Goal: Information Seeking & Learning: Learn about a topic

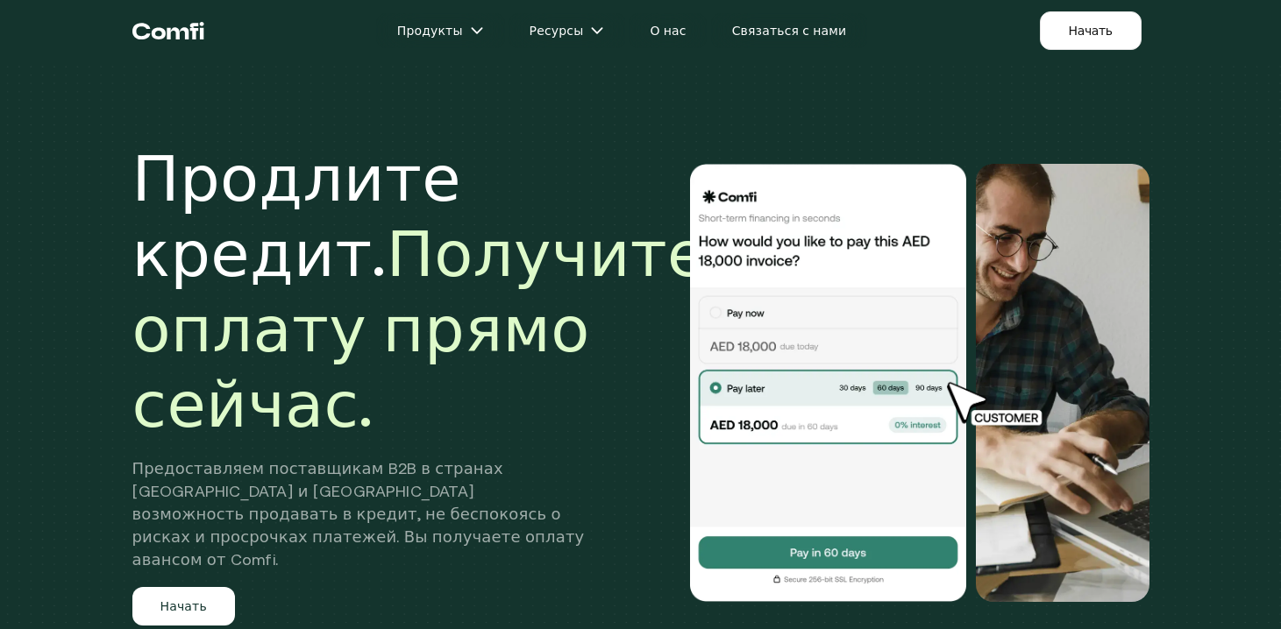
click at [535, 140] on h1 "Продлите кредит. Получите оплату прямо сейчас." at bounding box center [419, 291] width 574 height 302
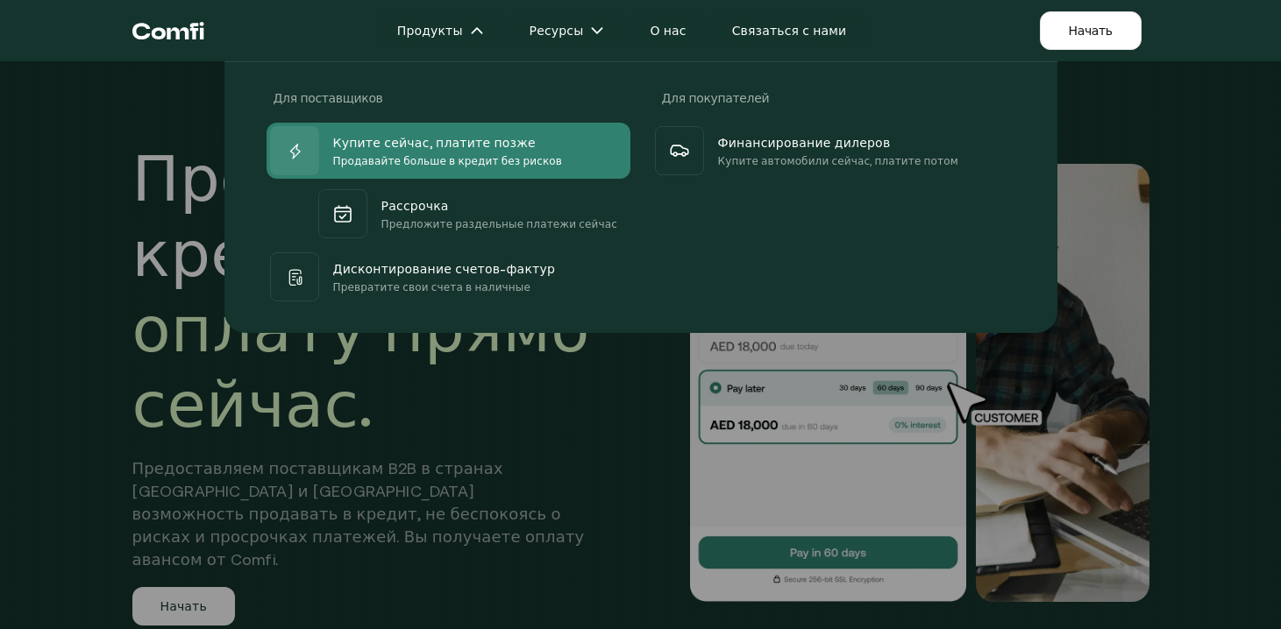
click at [284, 157] on div at bounding box center [294, 150] width 49 height 49
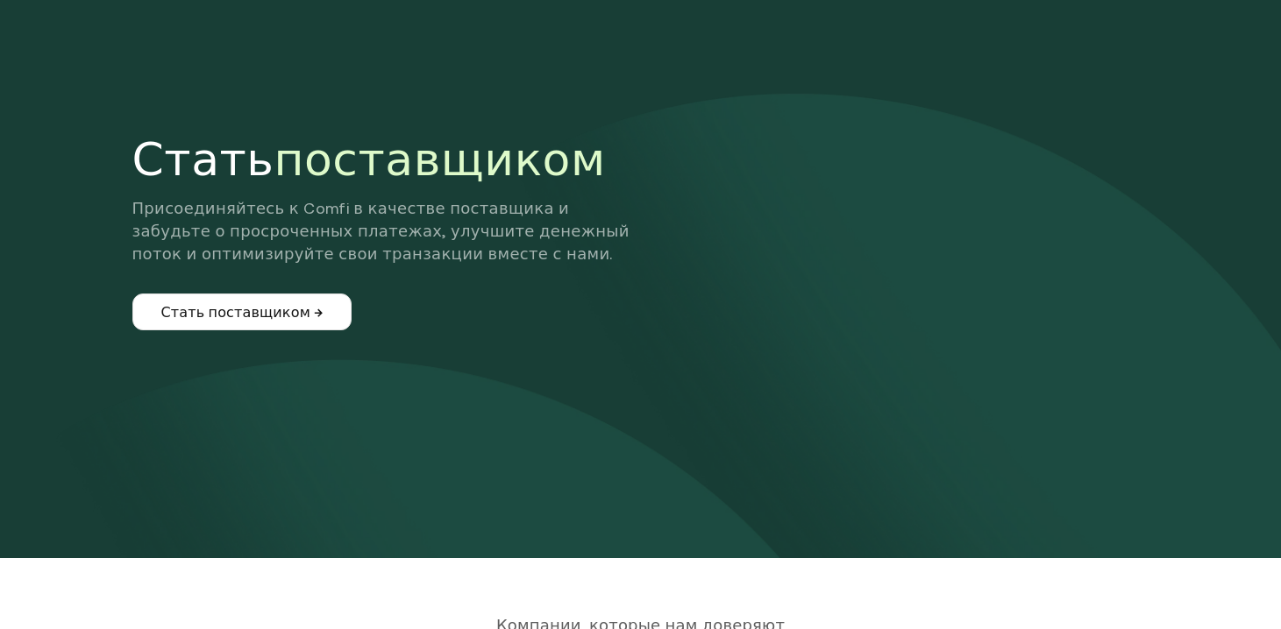
scroll to position [90, 0]
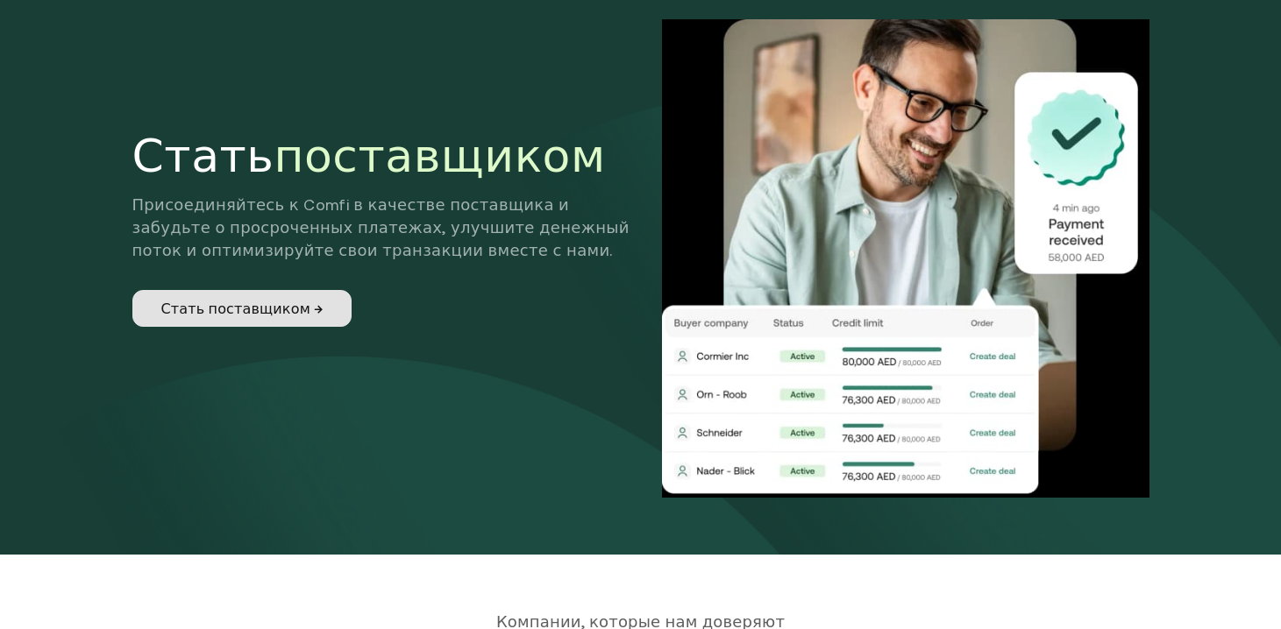
click at [255, 298] on link "Стать поставщиком →" at bounding box center [242, 308] width 220 height 37
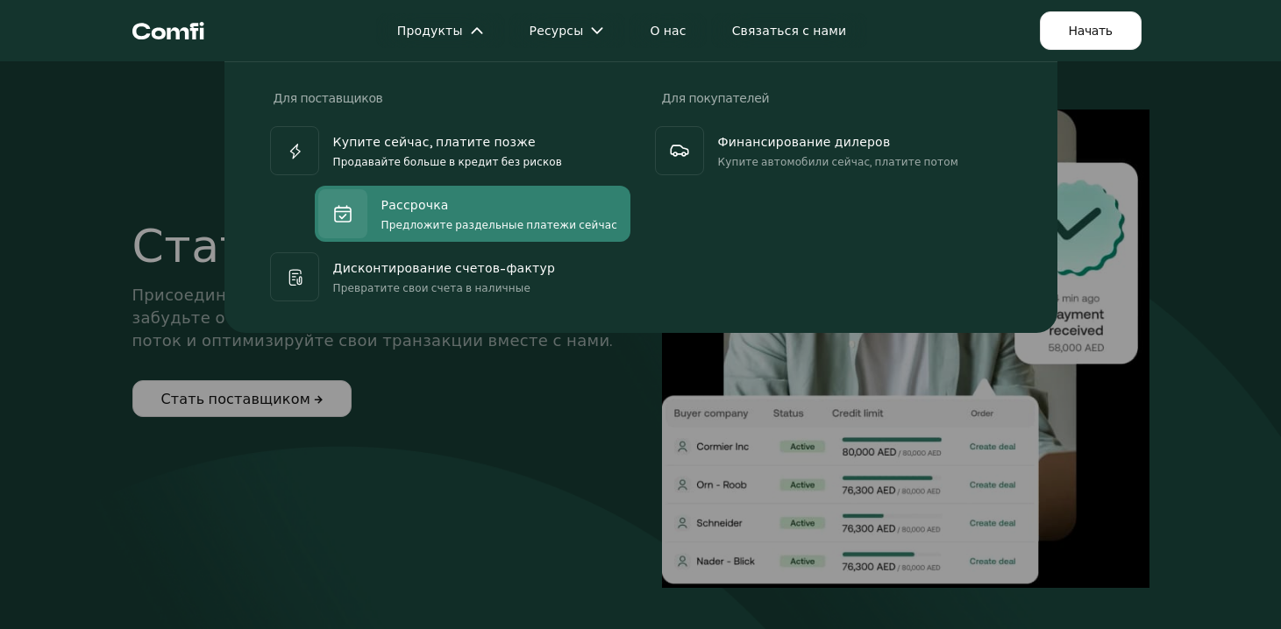
click at [553, 224] on font "Предложите раздельные платежи сейчас" at bounding box center [499, 225] width 237 height 12
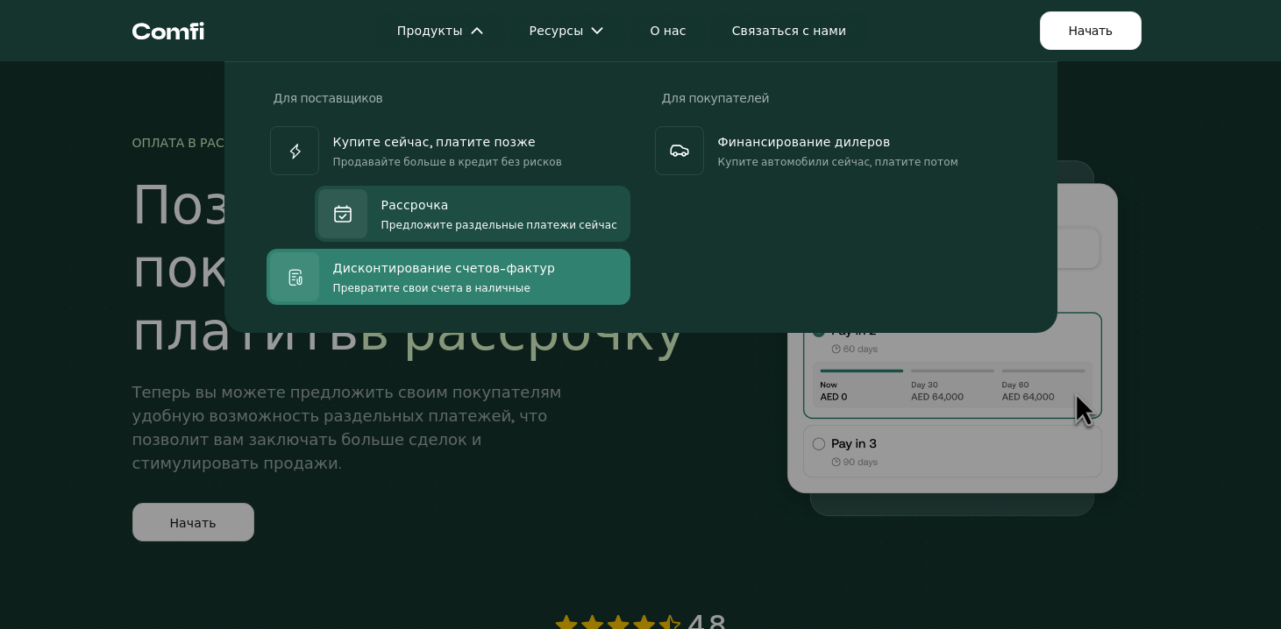
click at [399, 270] on font "Дисконтирование счетов-фактур" at bounding box center [444, 268] width 223 height 14
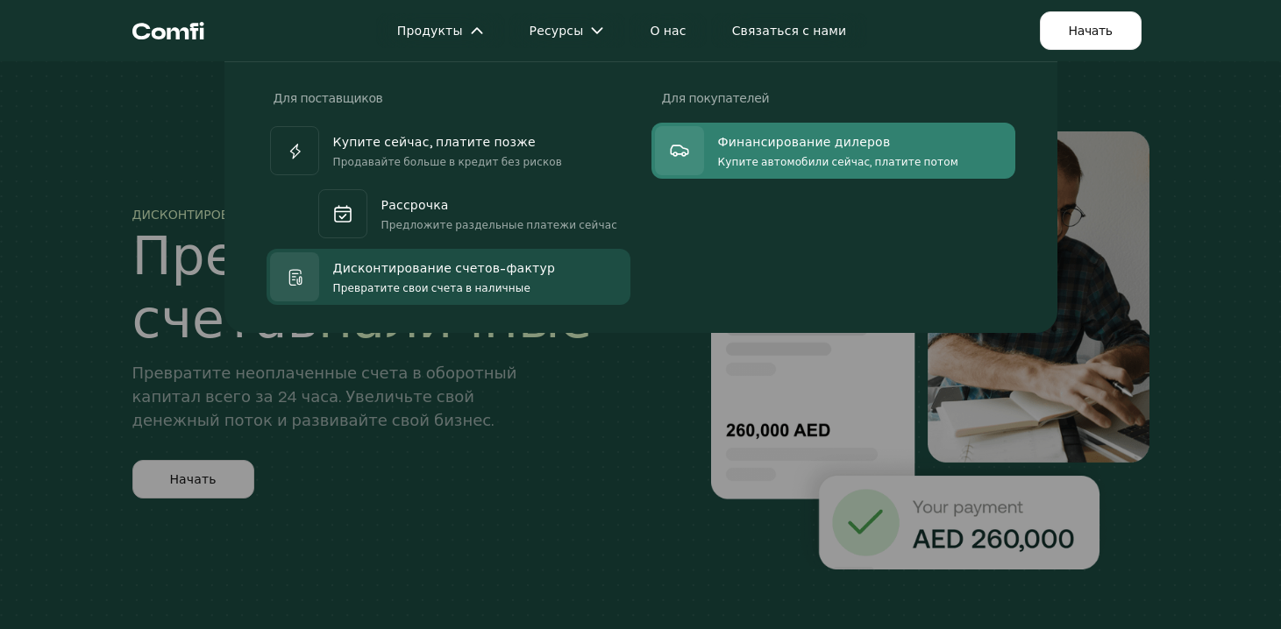
click at [692, 149] on div at bounding box center [679, 150] width 49 height 49
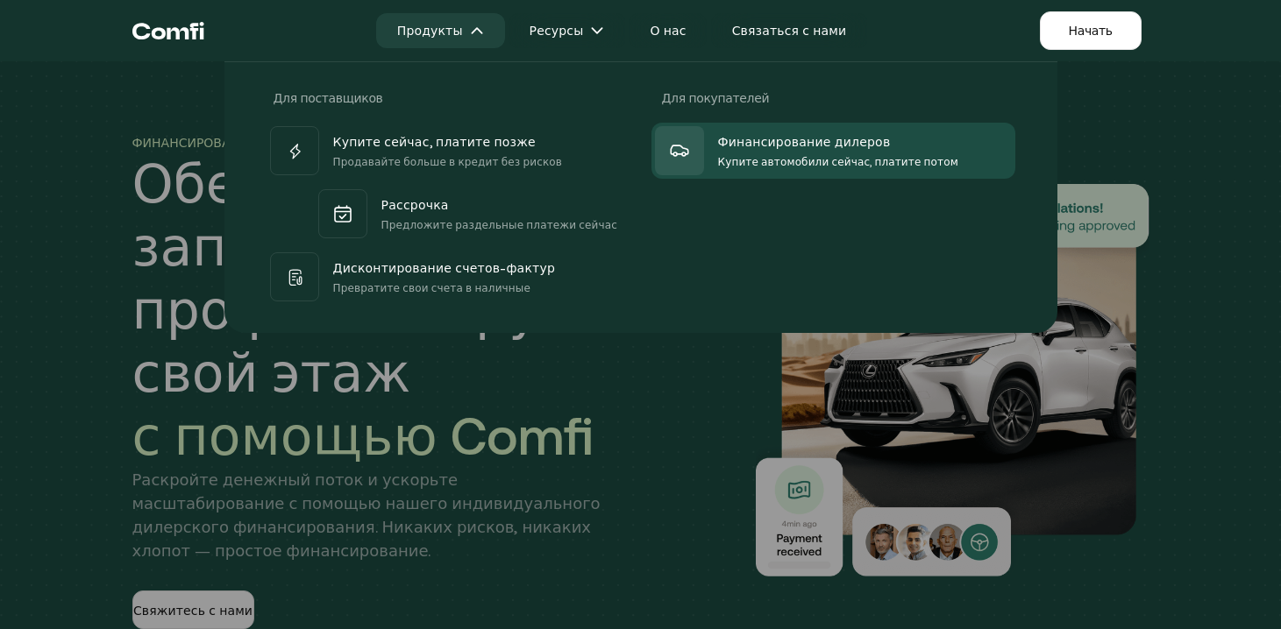
click at [474, 31] on img at bounding box center [477, 31] width 14 height 14
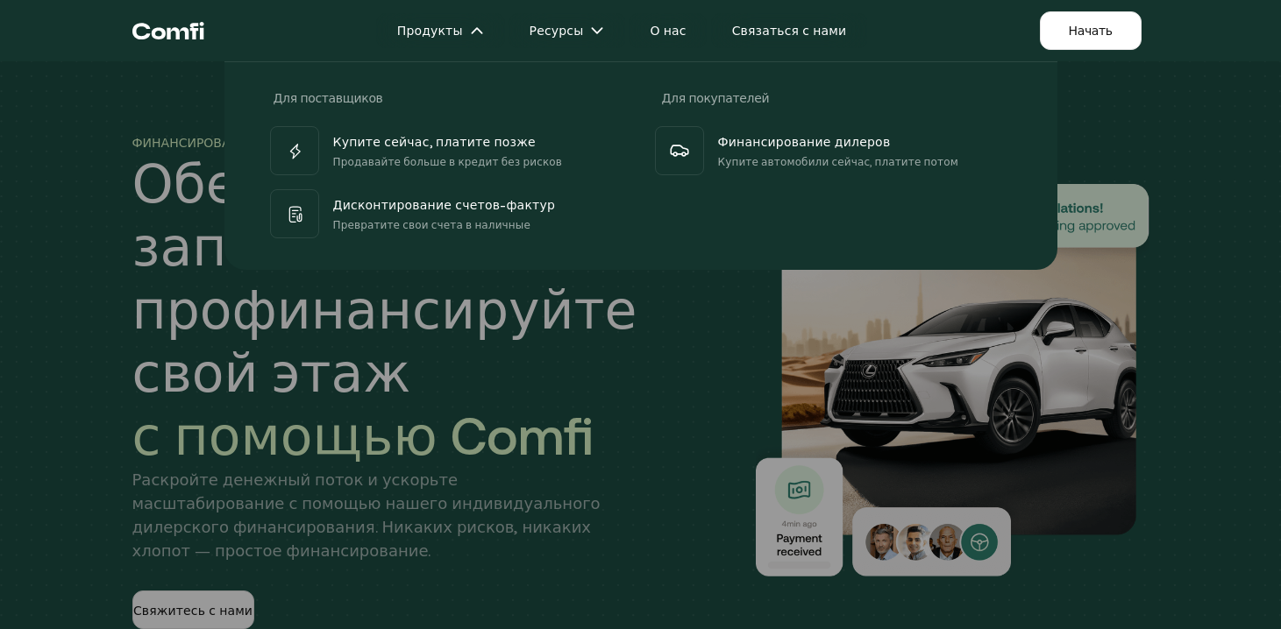
click at [174, 32] on icon "Вернуться наверх домашней страницы Comfi" at bounding box center [168, 30] width 72 height 53
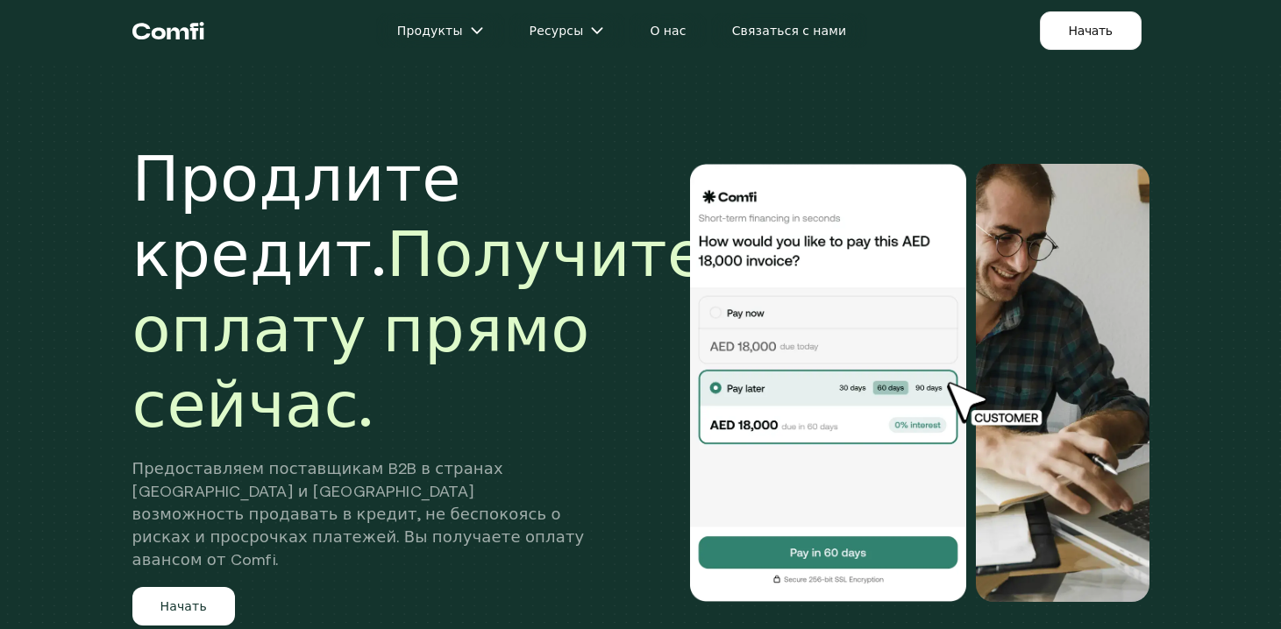
click at [354, 369] on font "Получите оплату прямо сейчас." at bounding box center [419, 328] width 574 height 223
click at [668, 32] on font "О нас" at bounding box center [668, 31] width 36 height 14
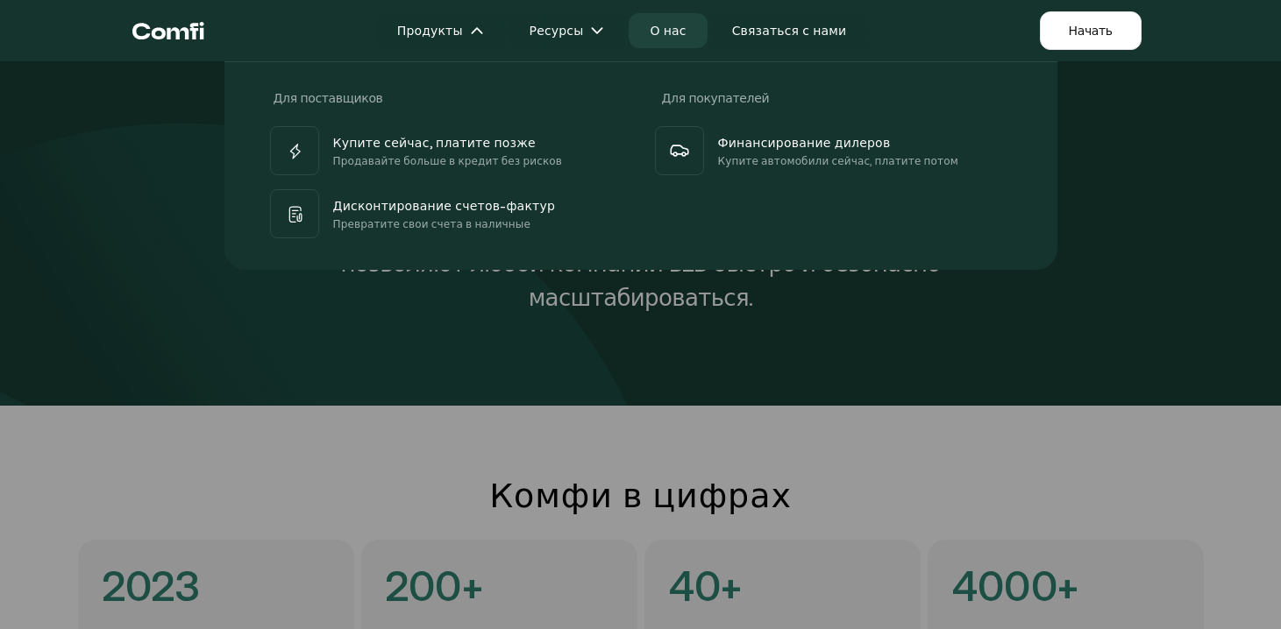
click at [160, 39] on icon "Вернуться наверх домашней страницы Comfi" at bounding box center [158, 33] width 14 height 11
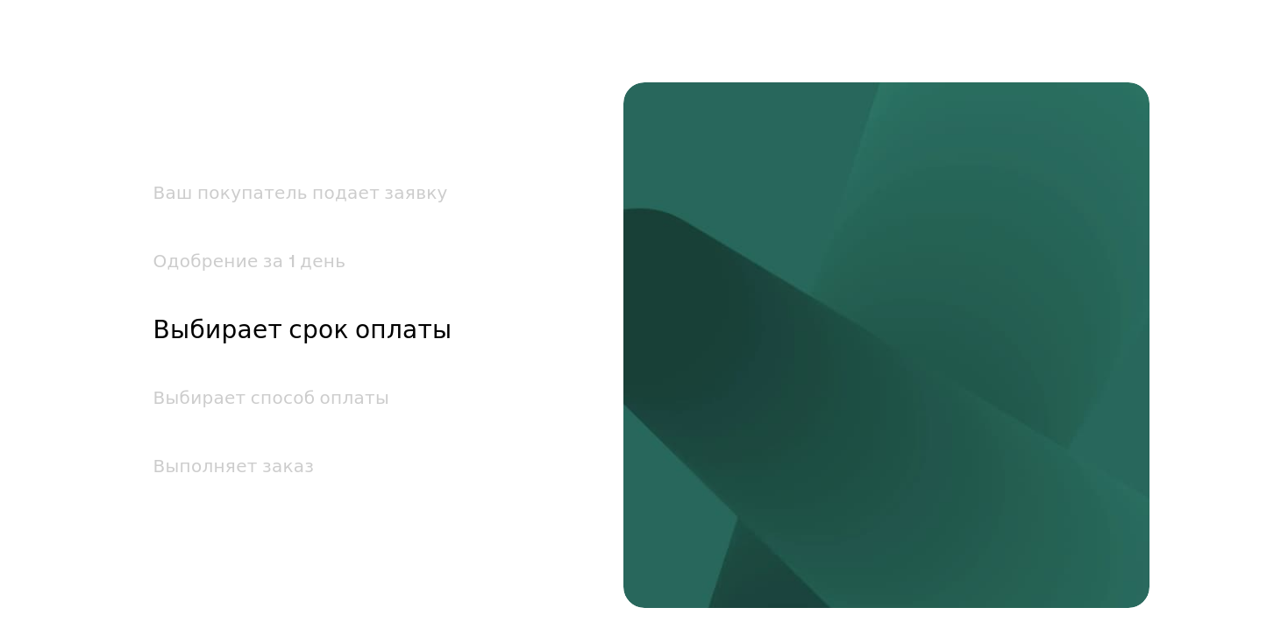
scroll to position [2447, 0]
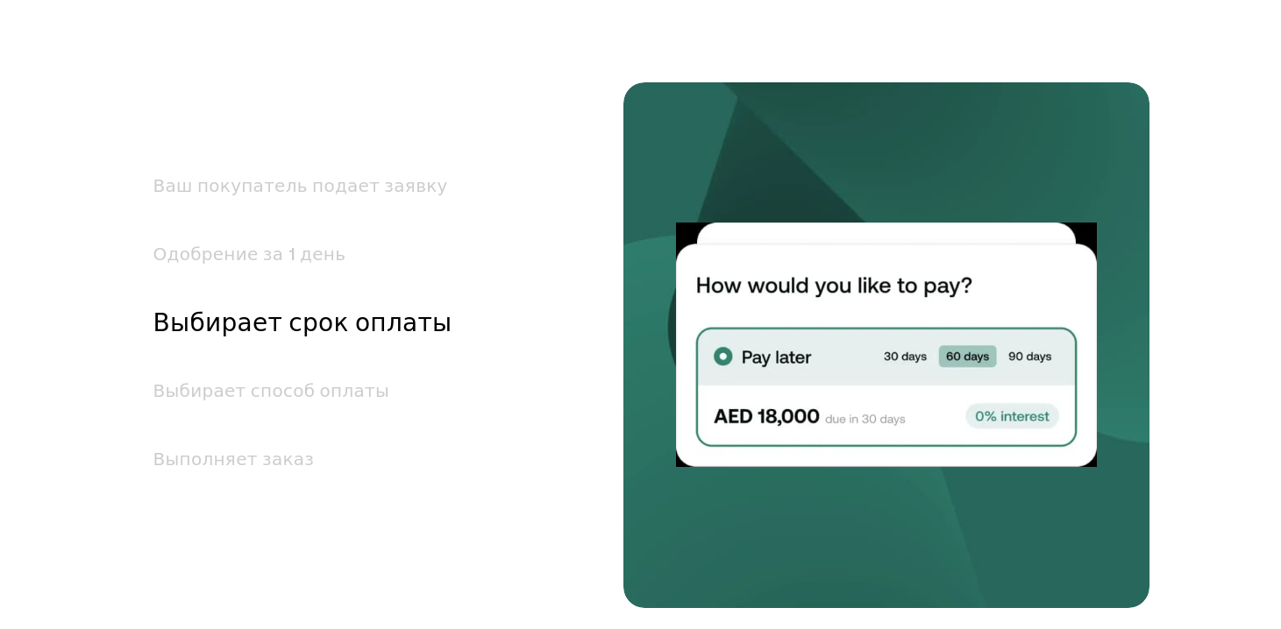
click at [300, 184] on font "Ваш покупатель подает заявку" at bounding box center [300, 185] width 295 height 20
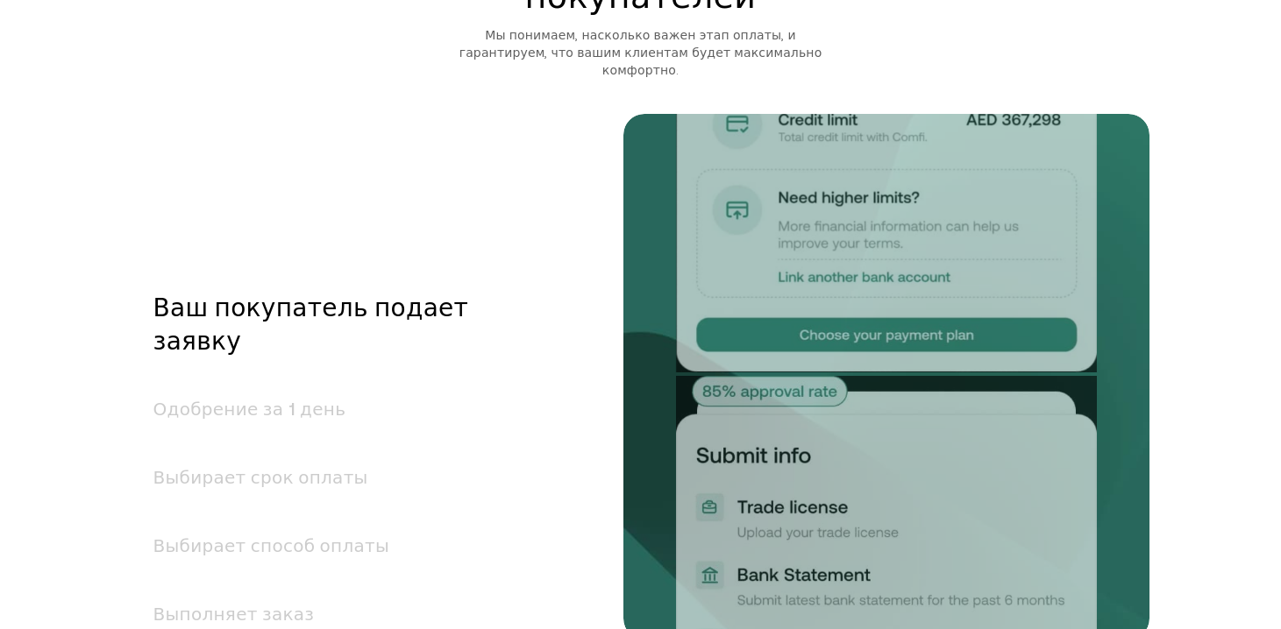
scroll to position [2323, 0]
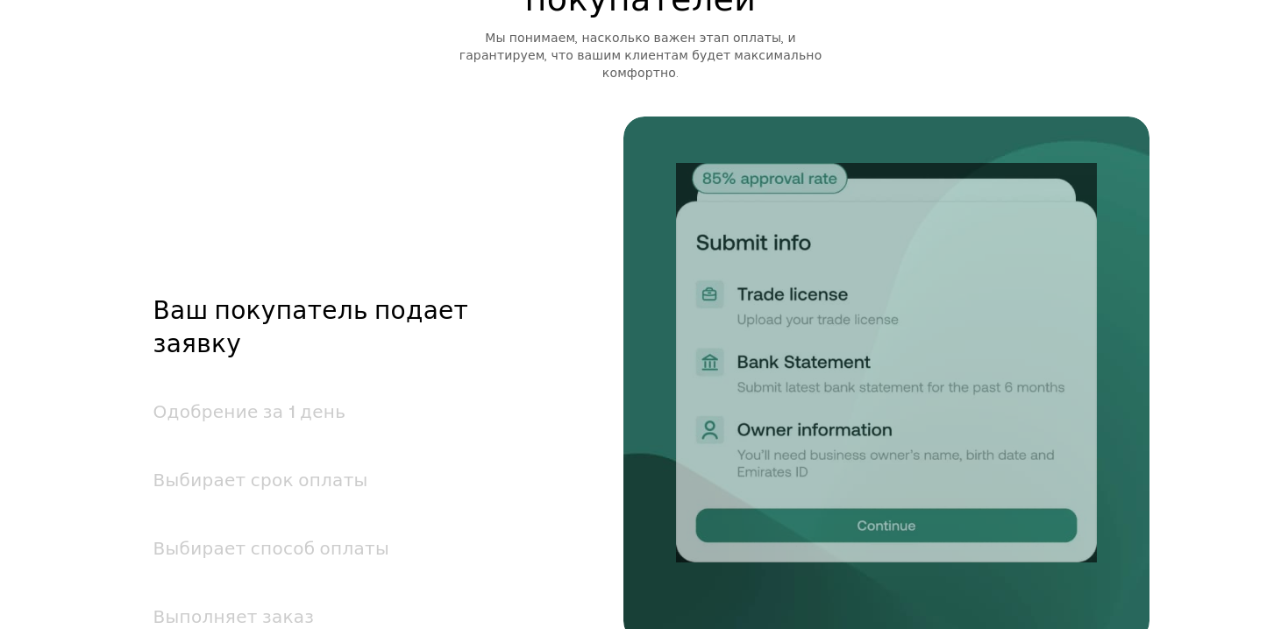
click at [245, 401] on font "Одобрение за 1 день" at bounding box center [249, 411] width 193 height 20
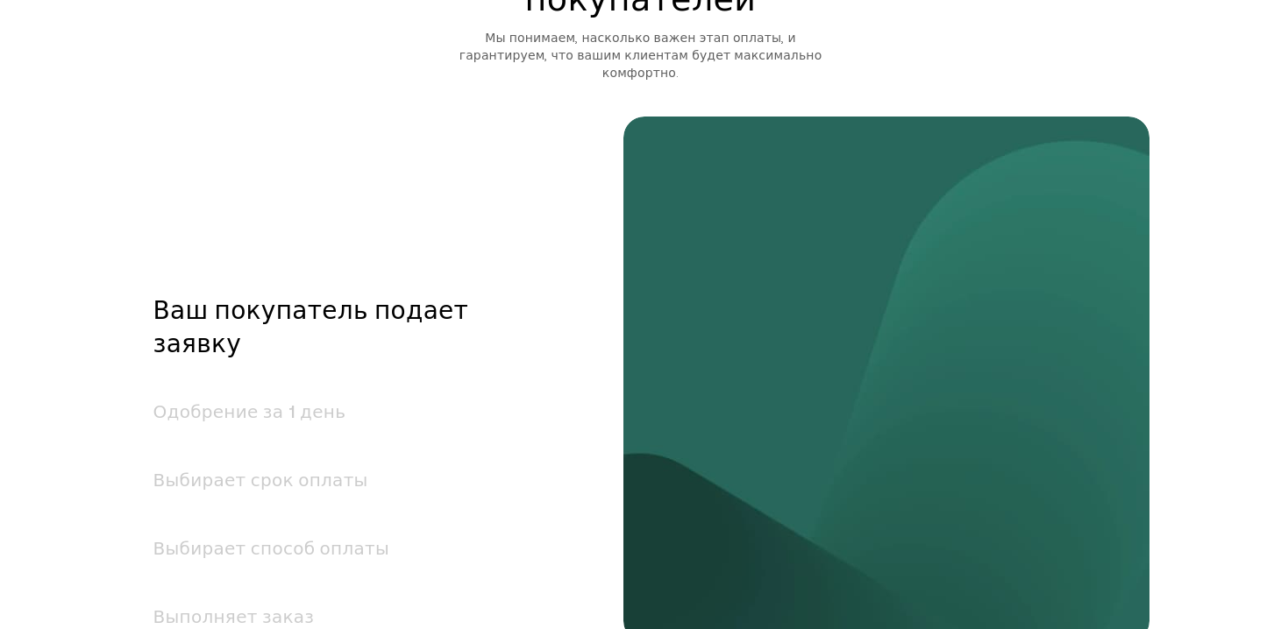
scroll to position [2391, 0]
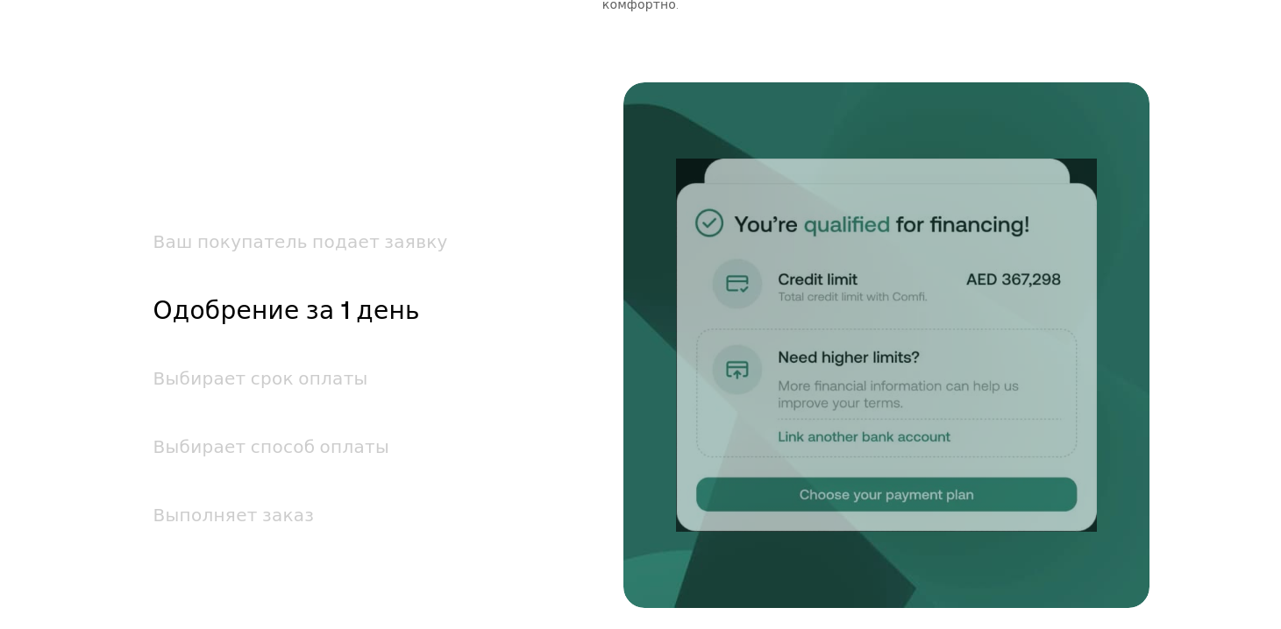
click at [285, 379] on font "Выбирает срок оплаты" at bounding box center [260, 378] width 215 height 20
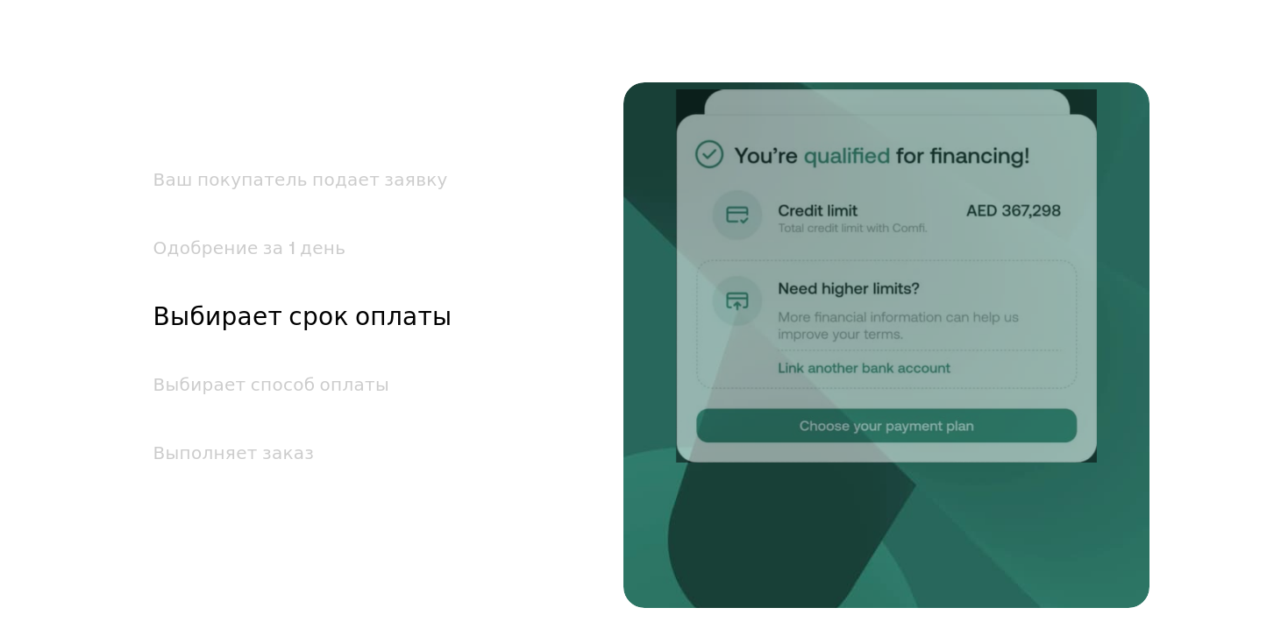
scroll to position [2460, 0]
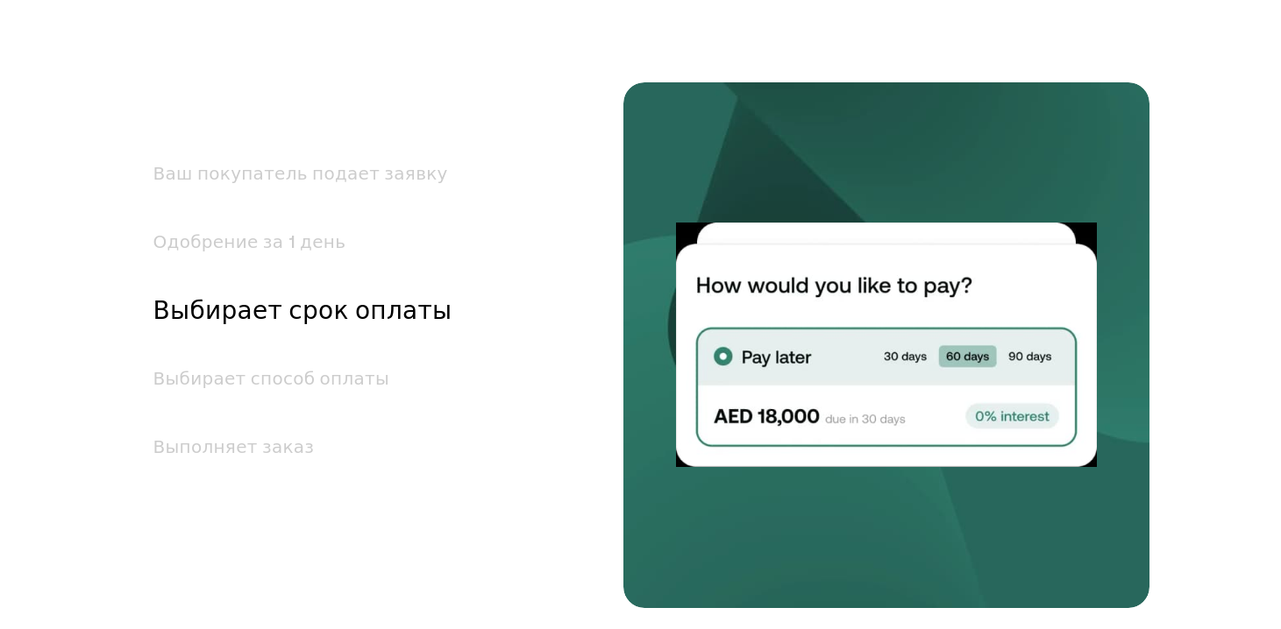
click at [304, 388] on font "Выбирает способ оплаты" at bounding box center [271, 378] width 237 height 20
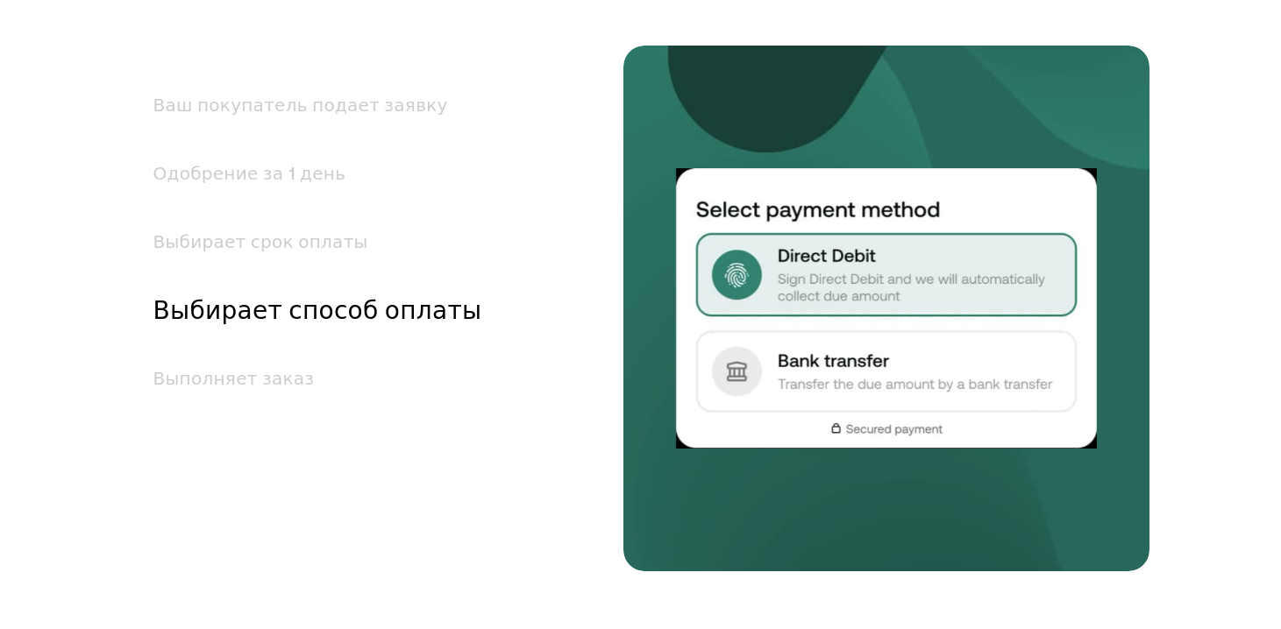
click at [256, 387] on font "Выполняет заказ" at bounding box center [233, 378] width 161 height 20
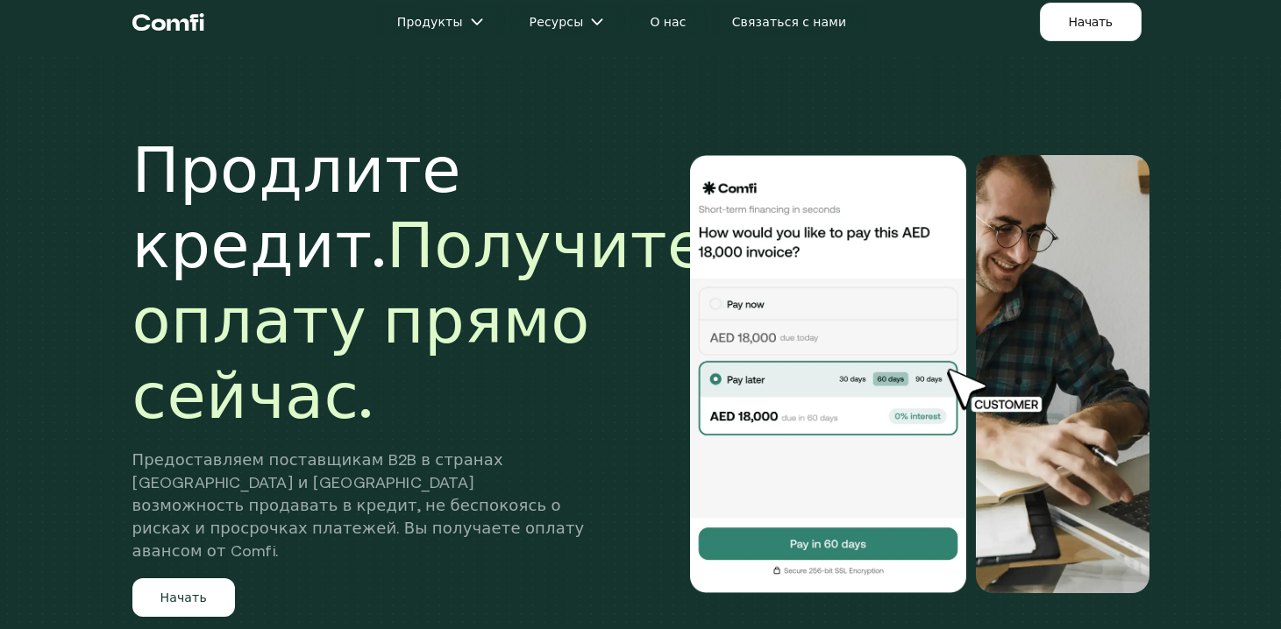
scroll to position [0, 0]
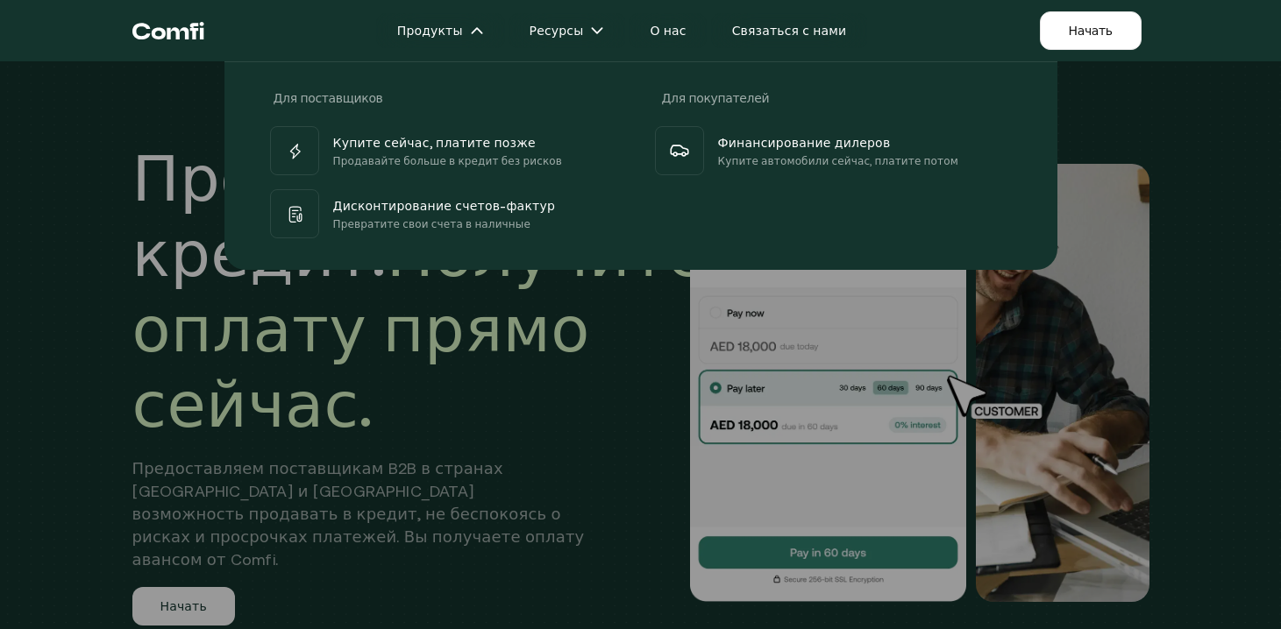
click at [154, 39] on icon "Вернуться наверх домашней страницы Comfi" at bounding box center [168, 30] width 72 height 53
